Goal: Check status: Check status

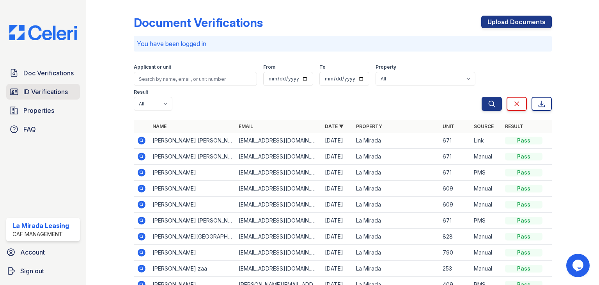
click at [49, 88] on span "ID Verifications" at bounding box center [45, 91] width 44 height 9
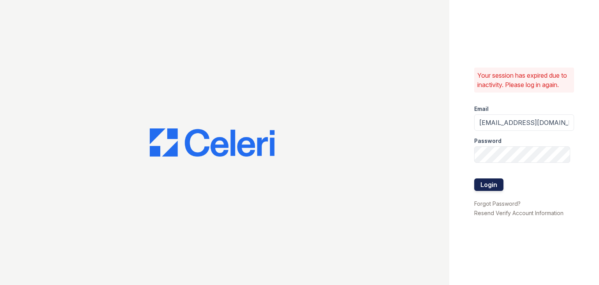
click at [490, 179] on button "Login" at bounding box center [488, 184] width 29 height 12
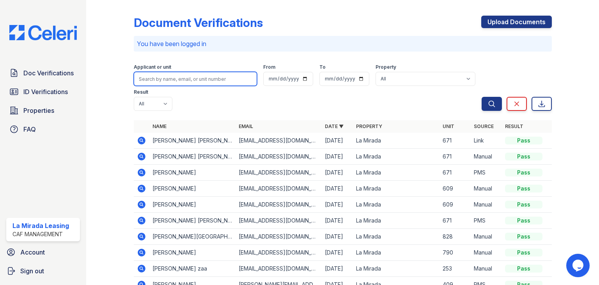
click at [175, 78] on input "search" at bounding box center [195, 79] width 123 height 14
type input "JOSSELIN"
click at [482, 97] on button "Search" at bounding box center [492, 104] width 20 height 14
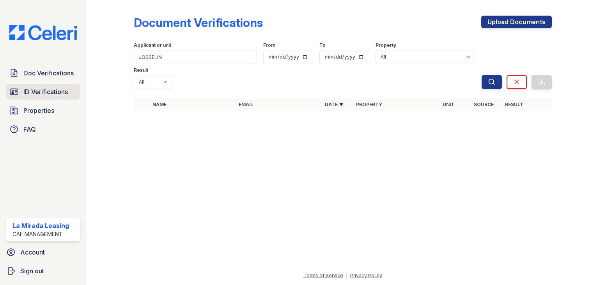
click at [37, 90] on span "ID Verifications" at bounding box center [45, 91] width 44 height 9
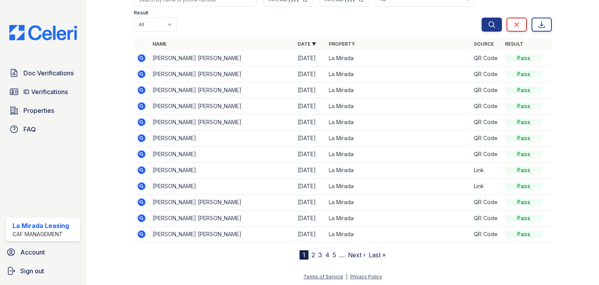
scroll to position [58, 0]
click at [372, 253] on link "Last »" at bounding box center [377, 255] width 17 height 8
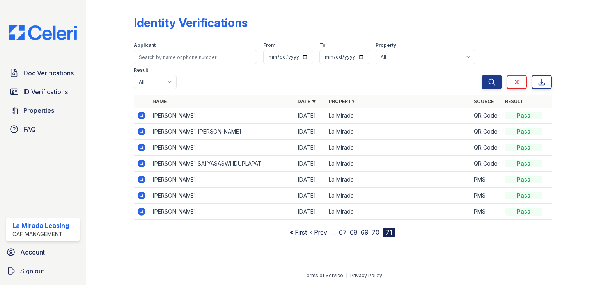
click at [293, 228] on link "« First" at bounding box center [298, 232] width 17 height 8
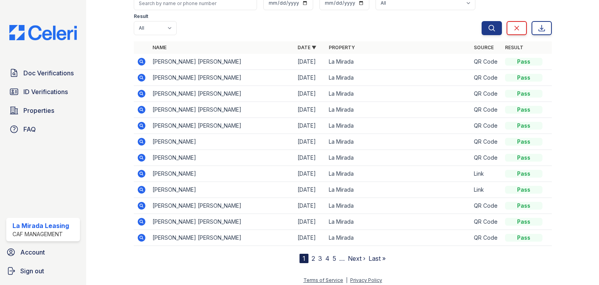
scroll to position [58, 0]
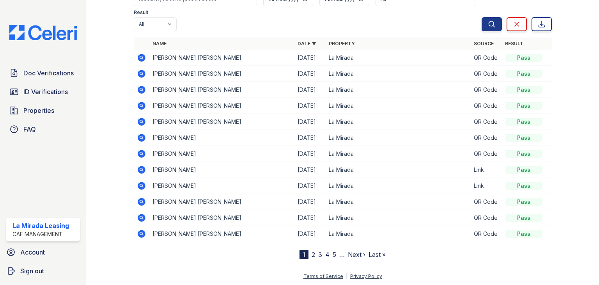
click at [312, 254] on link "2" at bounding box center [314, 255] width 4 height 8
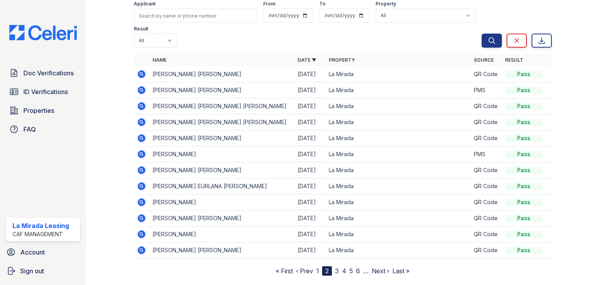
scroll to position [58, 0]
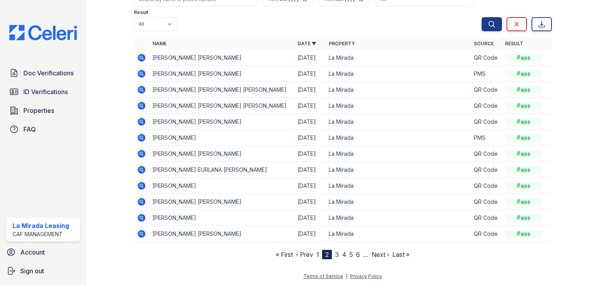
click at [335, 253] on link "3" at bounding box center [337, 255] width 4 height 8
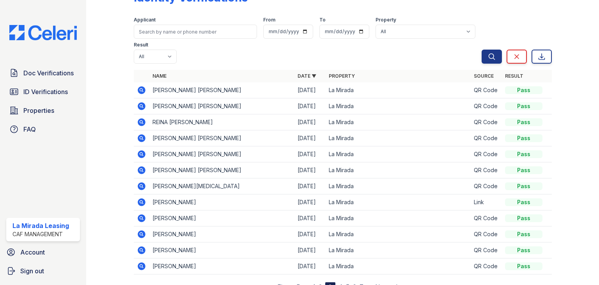
scroll to position [39, 0]
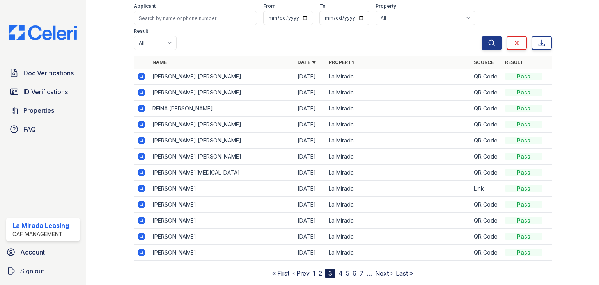
click at [139, 171] on icon at bounding box center [141, 172] width 9 height 9
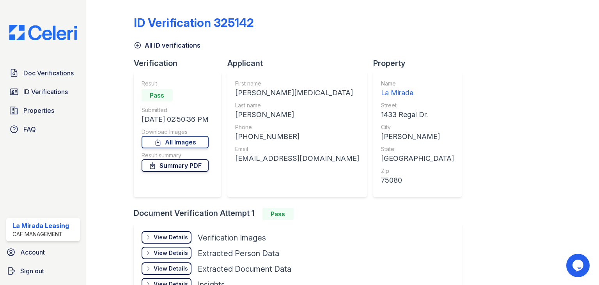
click at [176, 167] on link "Summary PDF" at bounding box center [175, 165] width 67 height 12
